Goal: Information Seeking & Learning: Learn about a topic

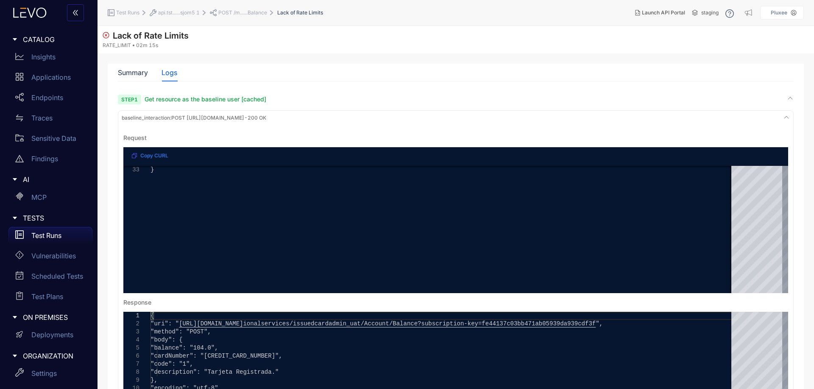
click at [39, 238] on p "Test Runs" at bounding box center [46, 235] width 30 height 8
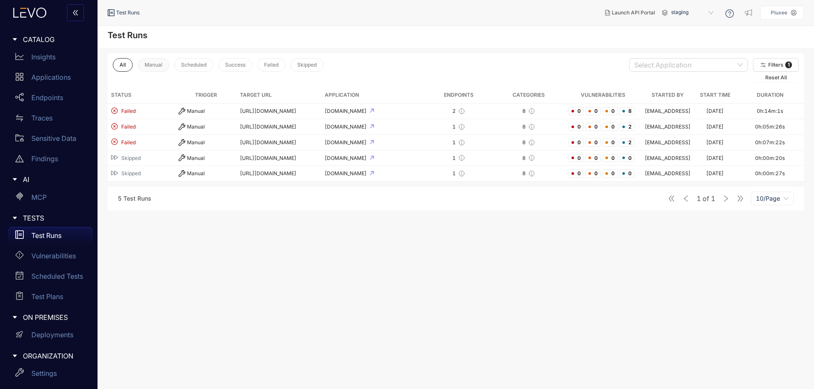
click at [157, 60] on button "Manual" at bounding box center [153, 65] width 31 height 14
click at [228, 66] on span "Success" at bounding box center [235, 65] width 20 height 6
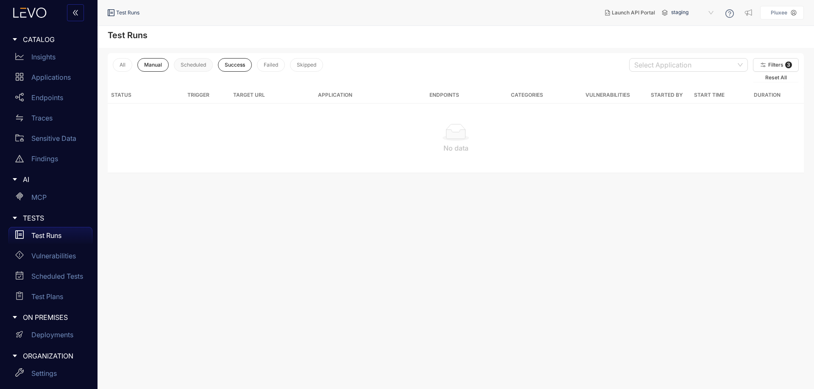
click at [181, 65] on span "Scheduled" at bounding box center [193, 65] width 25 height 6
click at [278, 66] on span "Failed" at bounding box center [271, 65] width 14 height 6
click at [294, 63] on button "Skipped" at bounding box center [306, 65] width 33 height 14
click at [198, 61] on button "Scheduled" at bounding box center [193, 65] width 39 height 14
click at [240, 64] on span "Success" at bounding box center [235, 65] width 20 height 6
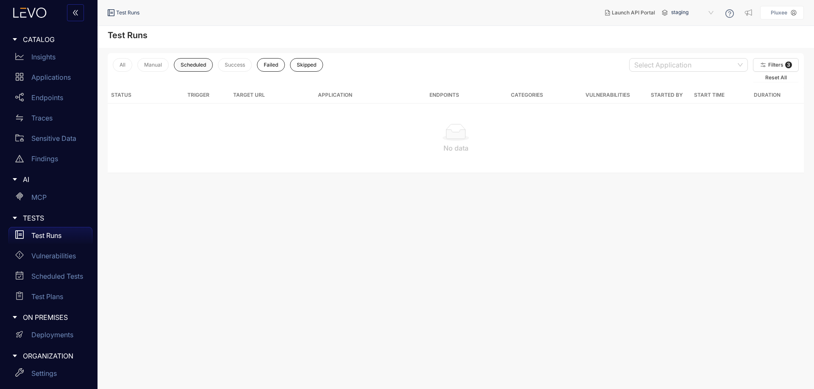
click at [186, 67] on span "Scheduled" at bounding box center [193, 65] width 25 height 6
click at [272, 64] on span "Failed" at bounding box center [271, 65] width 14 height 6
click at [314, 58] on button "Skipped" at bounding box center [306, 65] width 33 height 14
click at [128, 69] on button "All" at bounding box center [122, 65] width 19 height 14
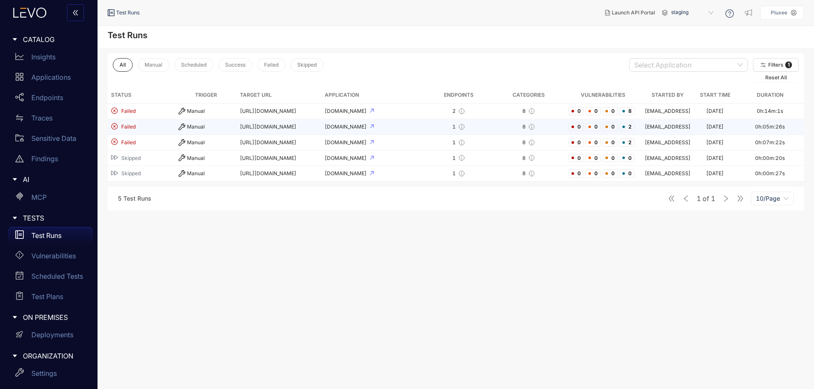
click at [231, 130] on td "Manual" at bounding box center [205, 127] width 61 height 16
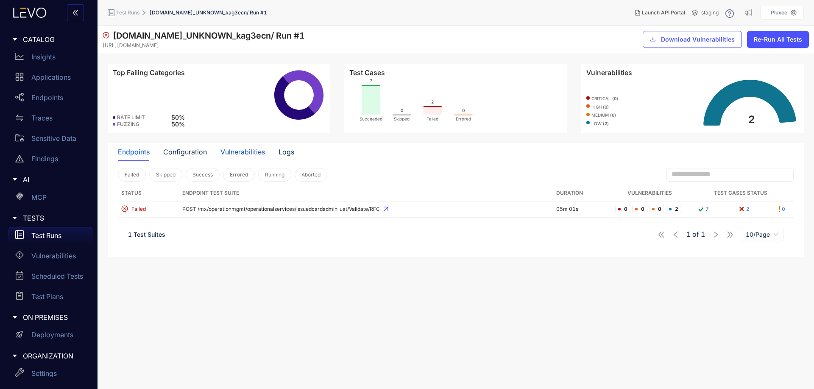
click at [237, 154] on div "Vulnerabilities" at bounding box center [242, 152] width 44 height 8
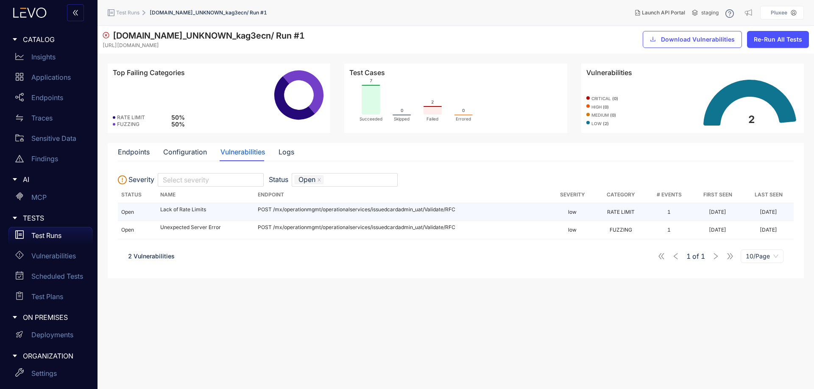
click at [234, 214] on td "Lack of Rate Limits" at bounding box center [205, 212] width 97 height 18
